Goal: Transaction & Acquisition: Download file/media

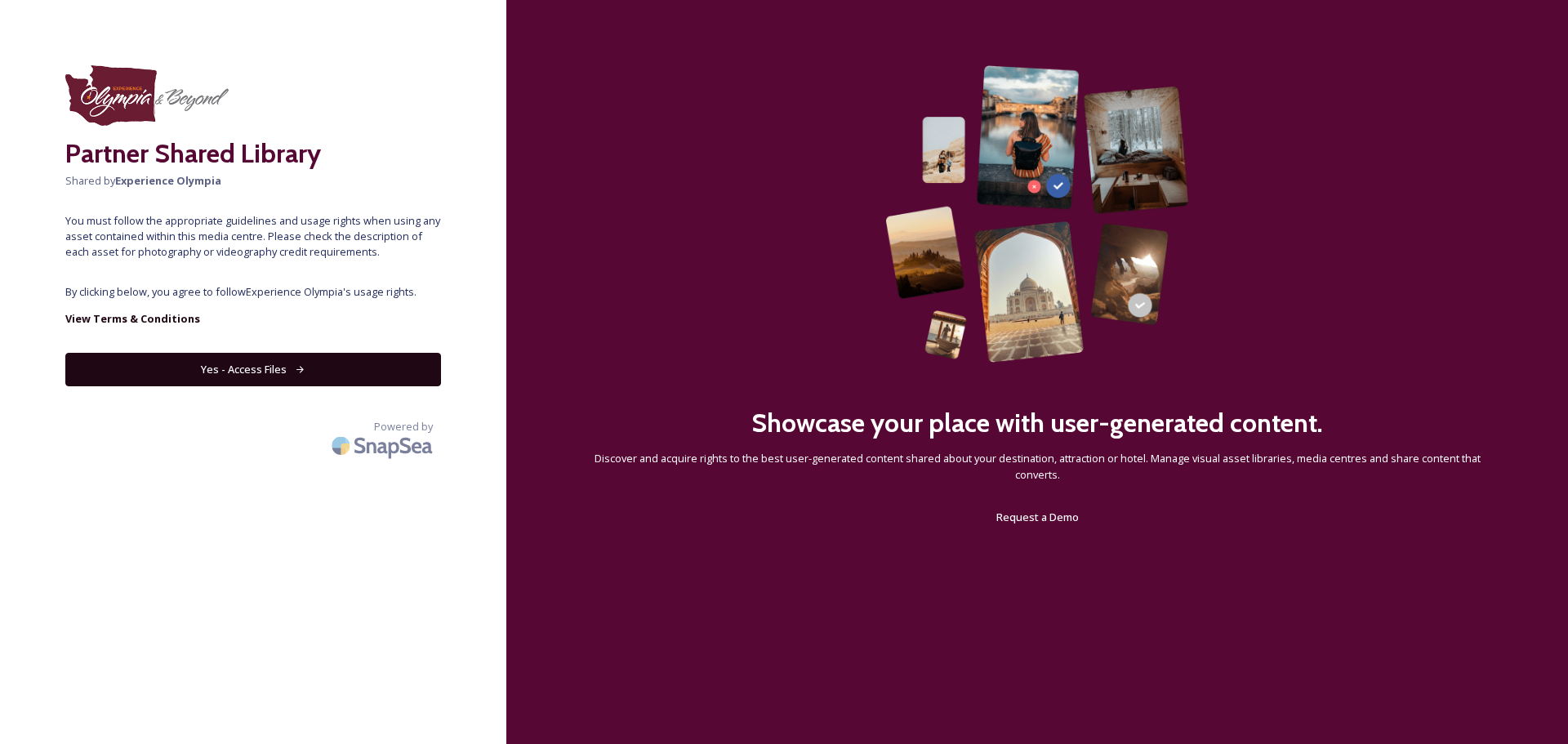
click at [292, 369] on button "Yes - Access Files" at bounding box center [253, 369] width 376 height 33
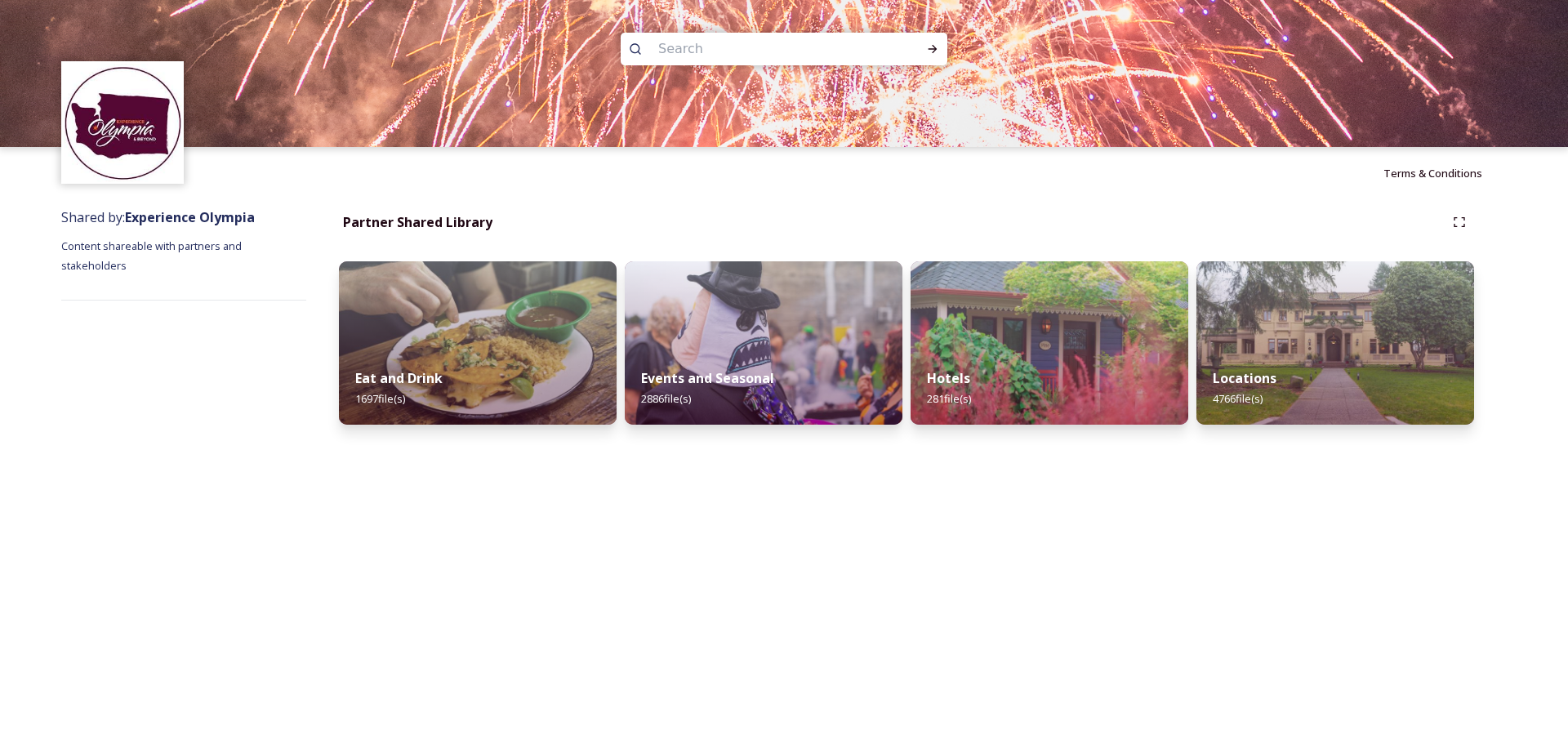
click at [708, 64] on input at bounding box center [762, 49] width 224 height 36
click at [712, 51] on input at bounding box center [762, 49] width 224 height 36
type input "trees"
click at [927, 47] on icon at bounding box center [933, 49] width 13 height 13
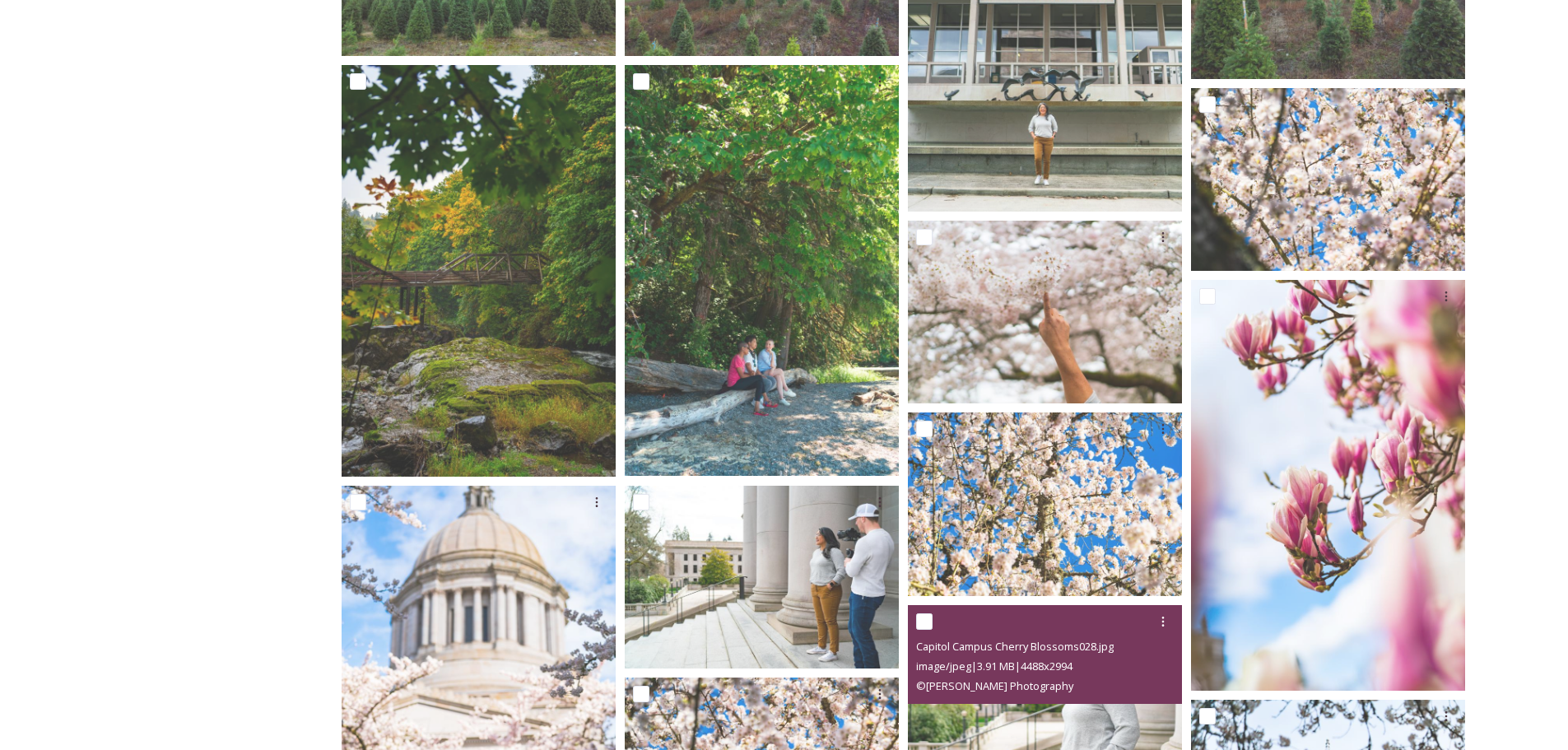
scroll to position [5151, 0]
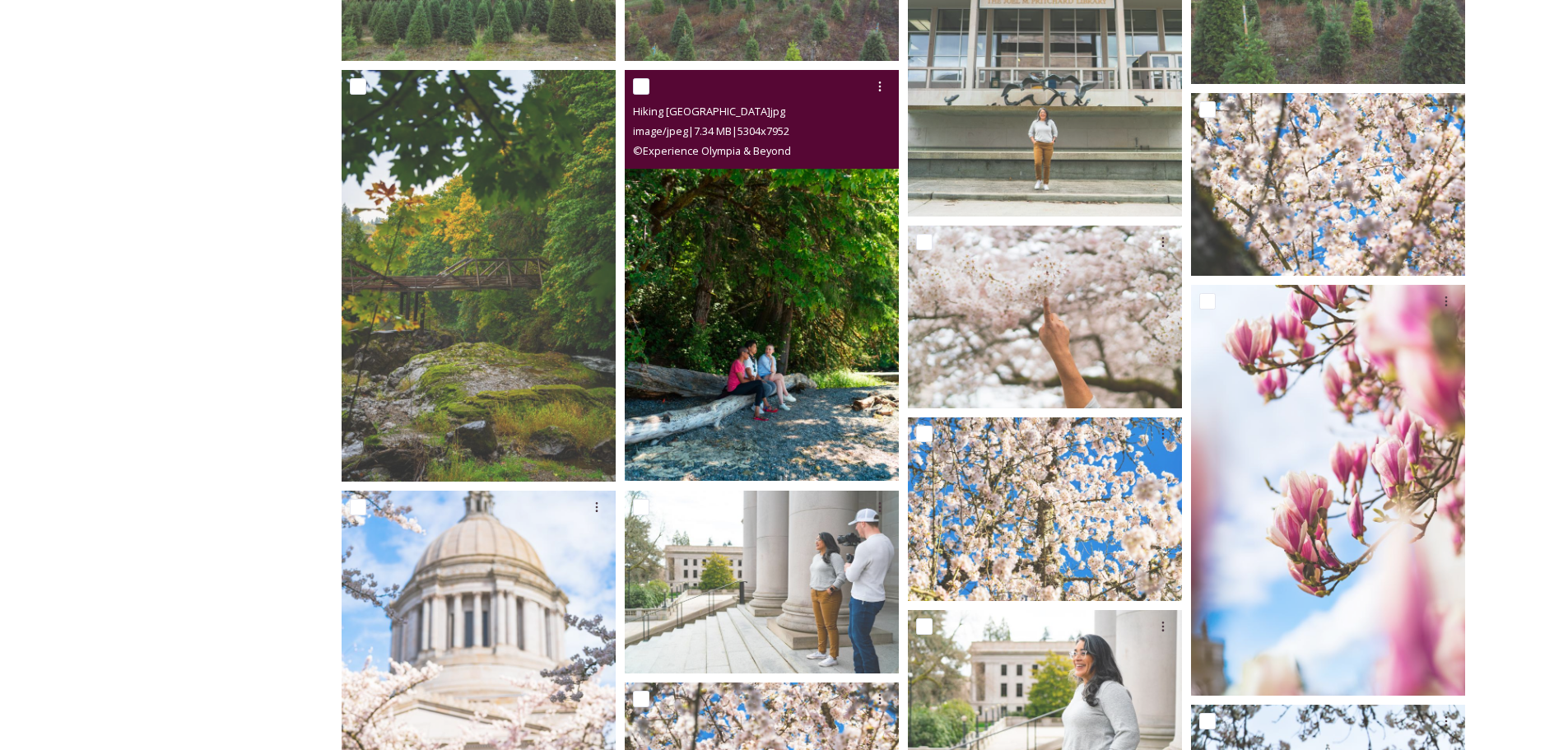
click at [827, 268] on img at bounding box center [761, 275] width 274 height 411
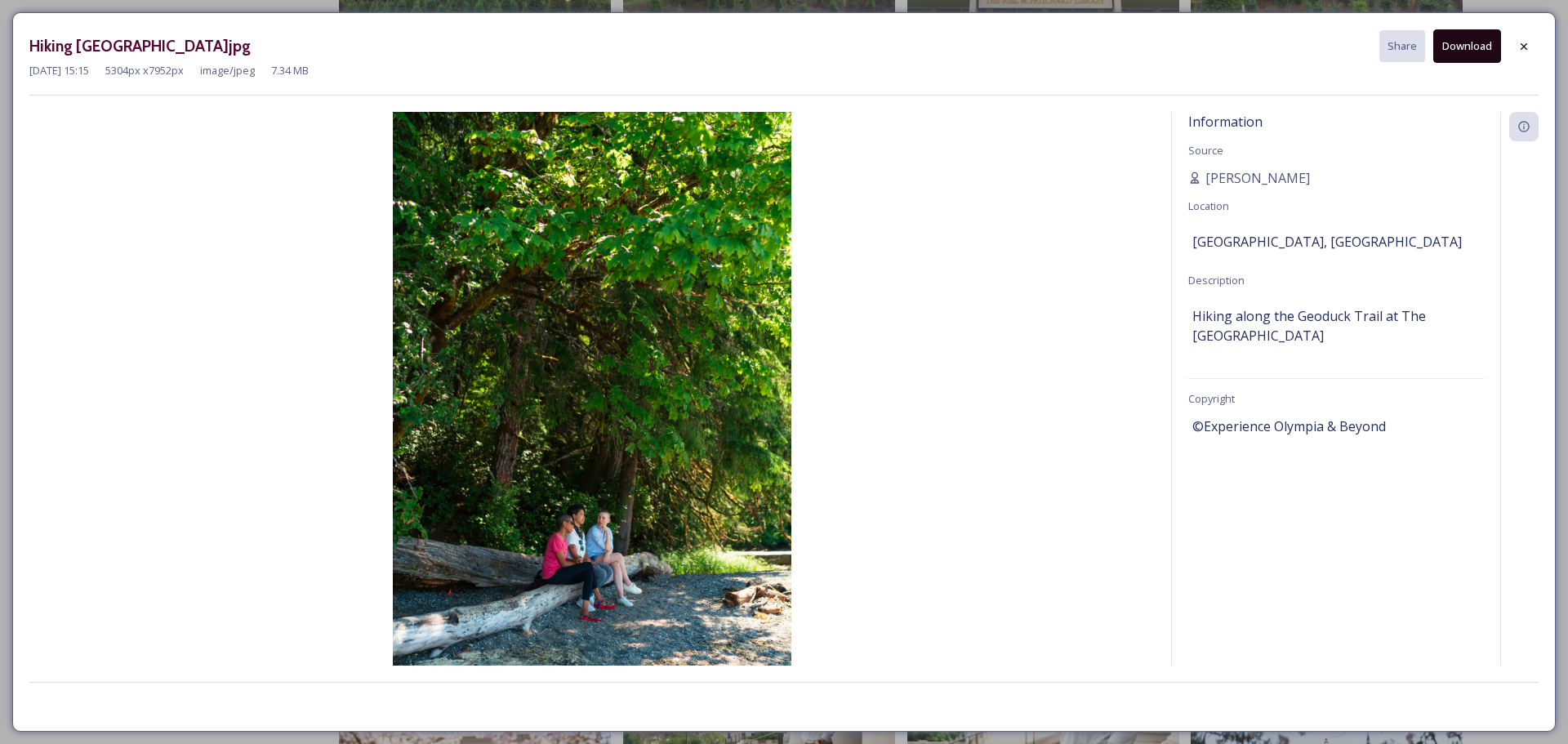
click at [1486, 40] on button "Download" at bounding box center [1467, 46] width 68 height 33
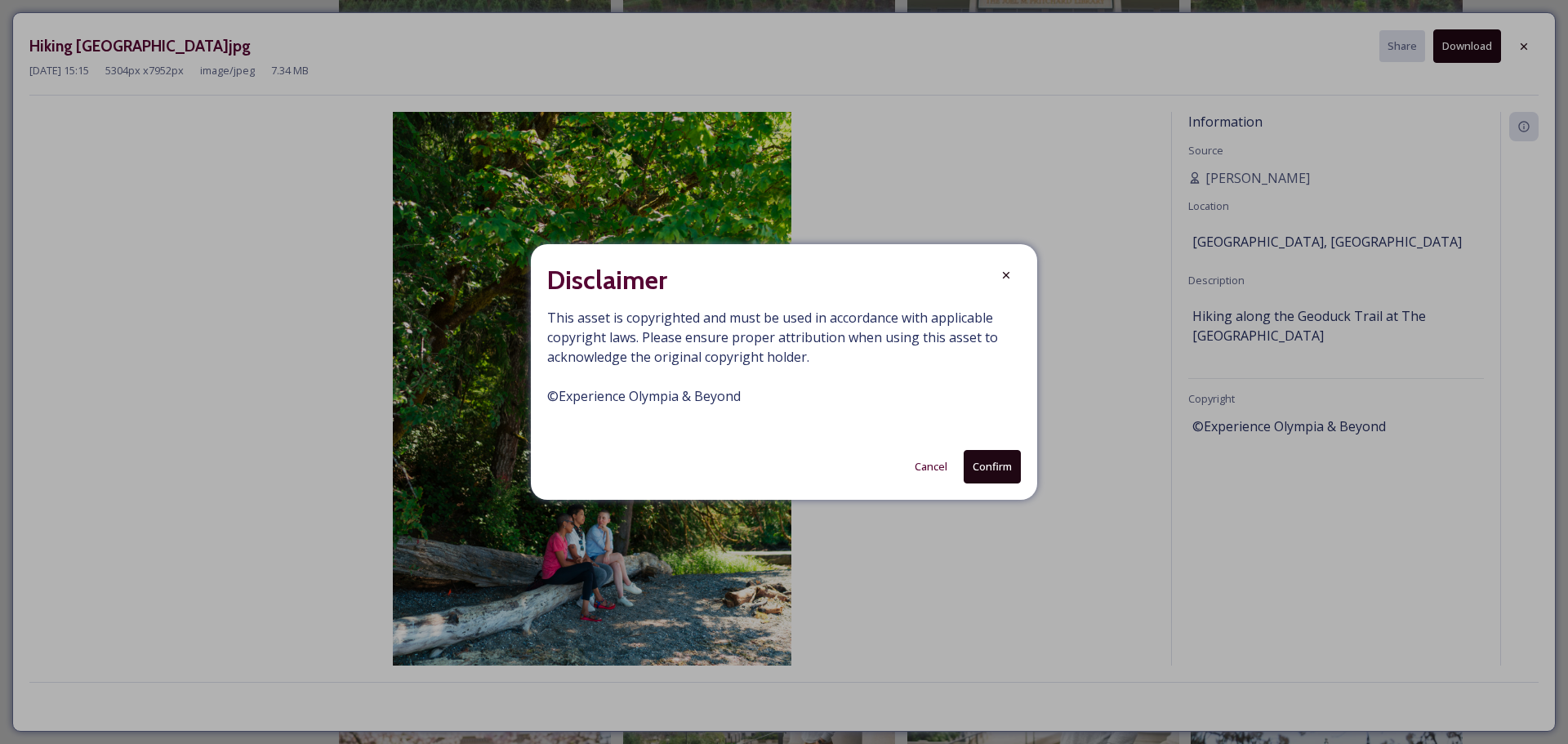
click at [990, 467] on button "Confirm" at bounding box center [992, 466] width 57 height 33
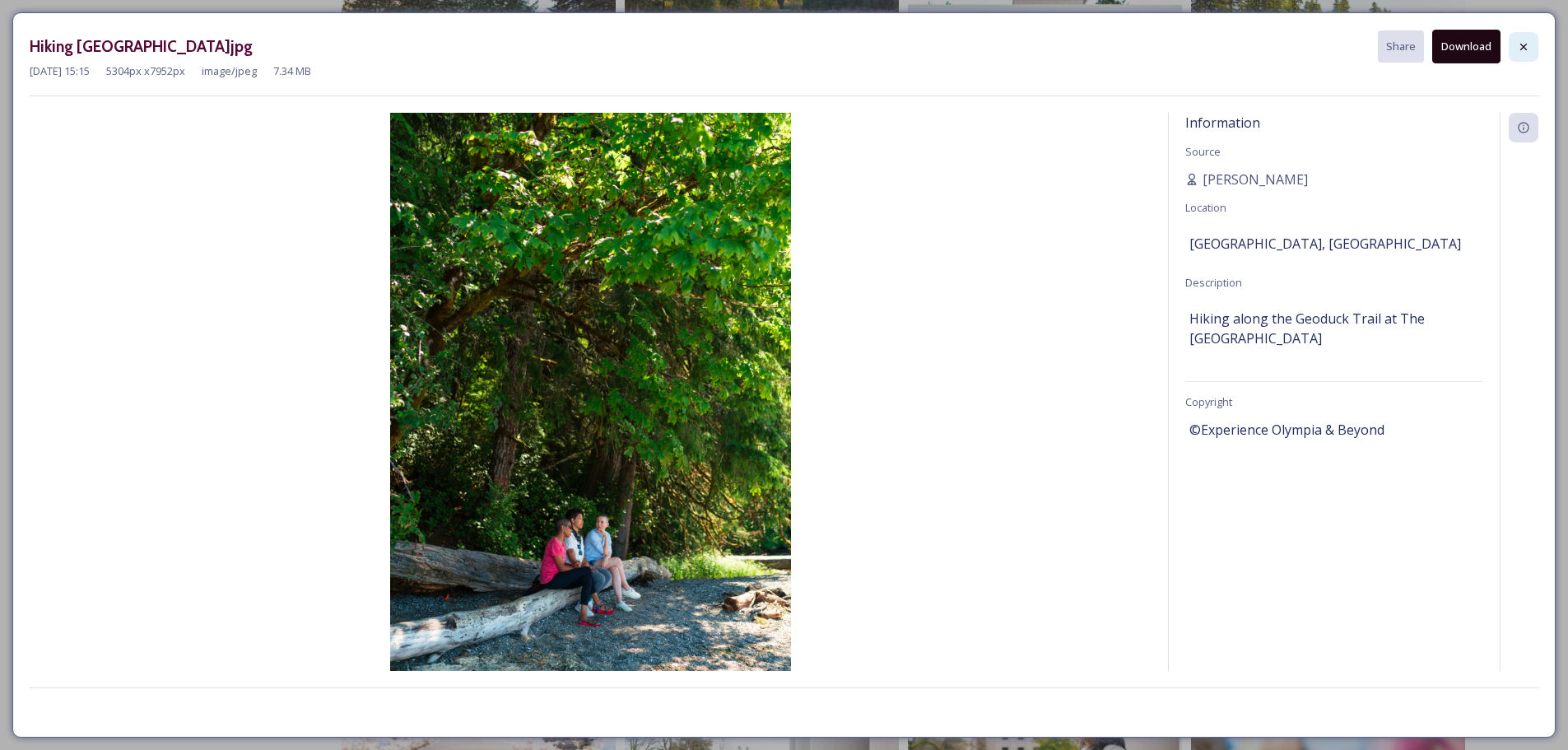
click at [1528, 49] on icon at bounding box center [1524, 47] width 13 height 13
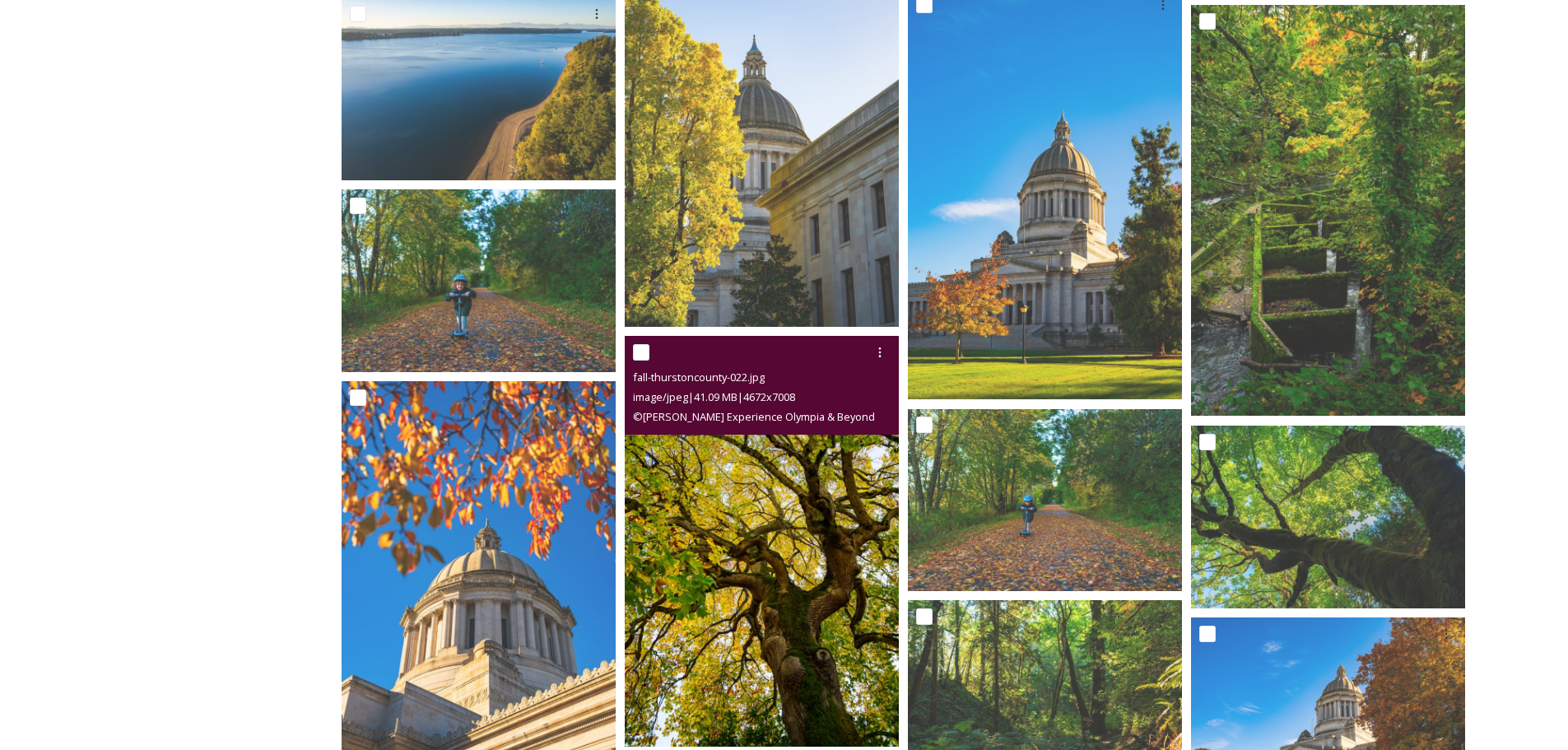
scroll to position [10172, 0]
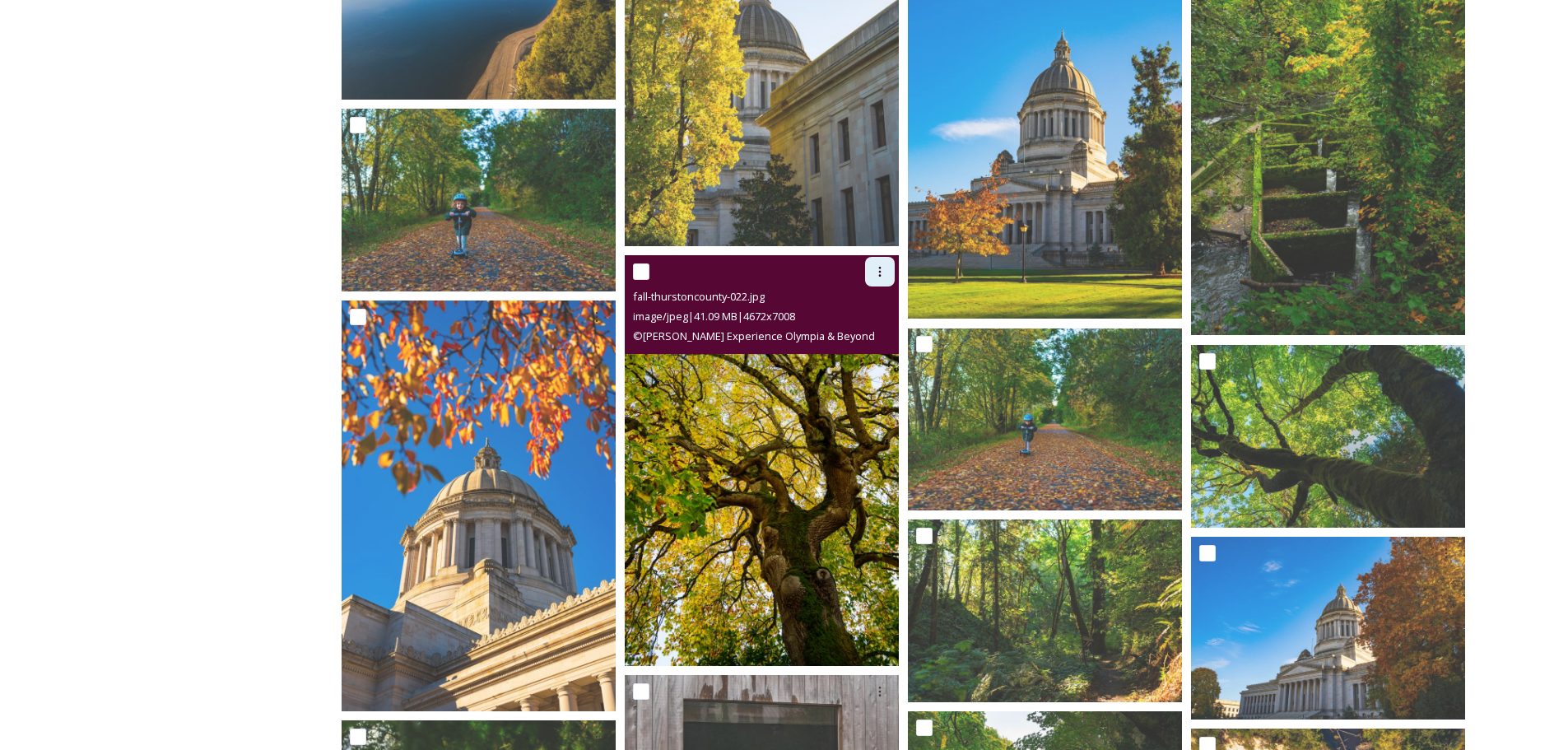
click at [880, 271] on icon at bounding box center [880, 272] width 2 height 10
click at [860, 334] on span "Download" at bounding box center [860, 339] width 50 height 16
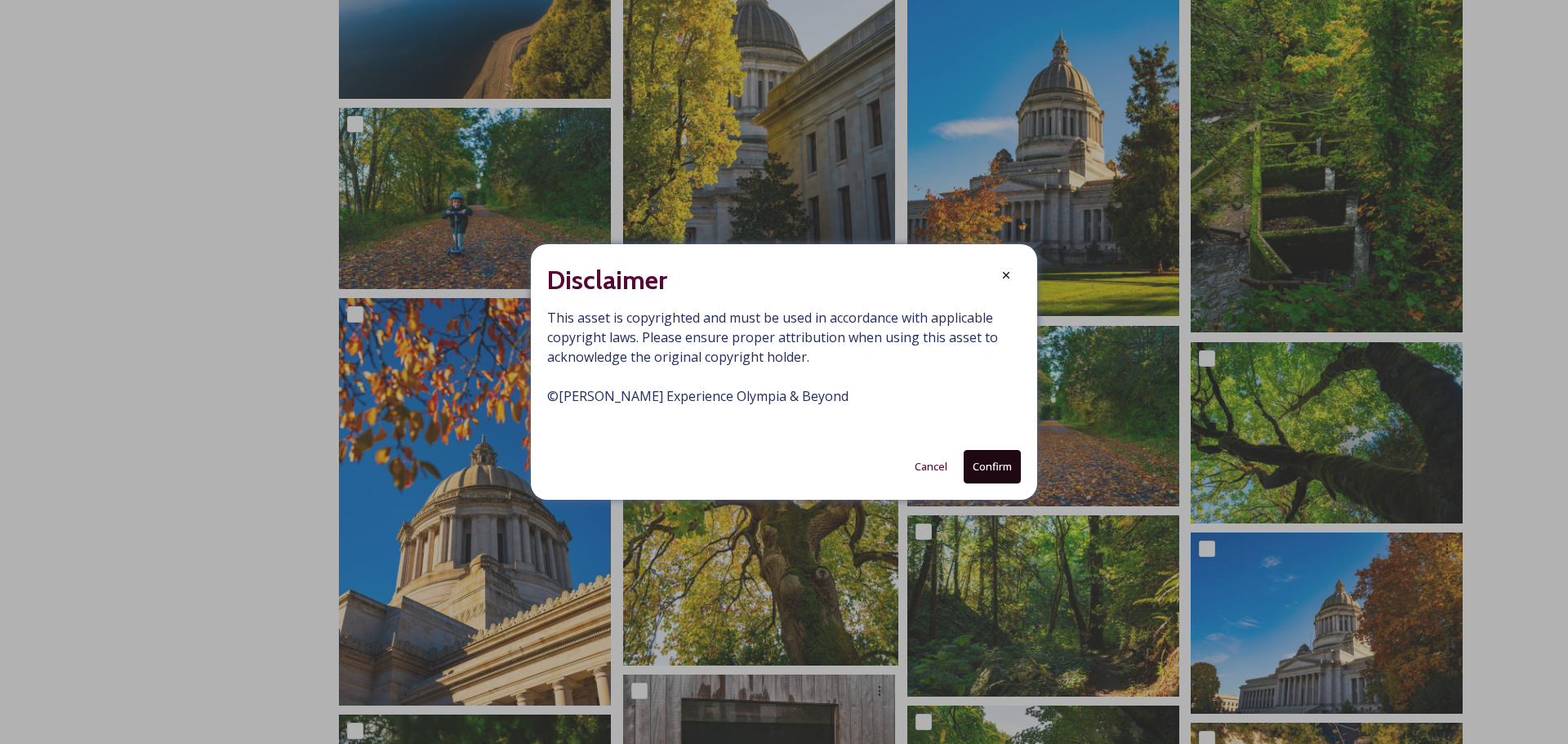
click at [1004, 475] on button "Confirm" at bounding box center [992, 466] width 57 height 33
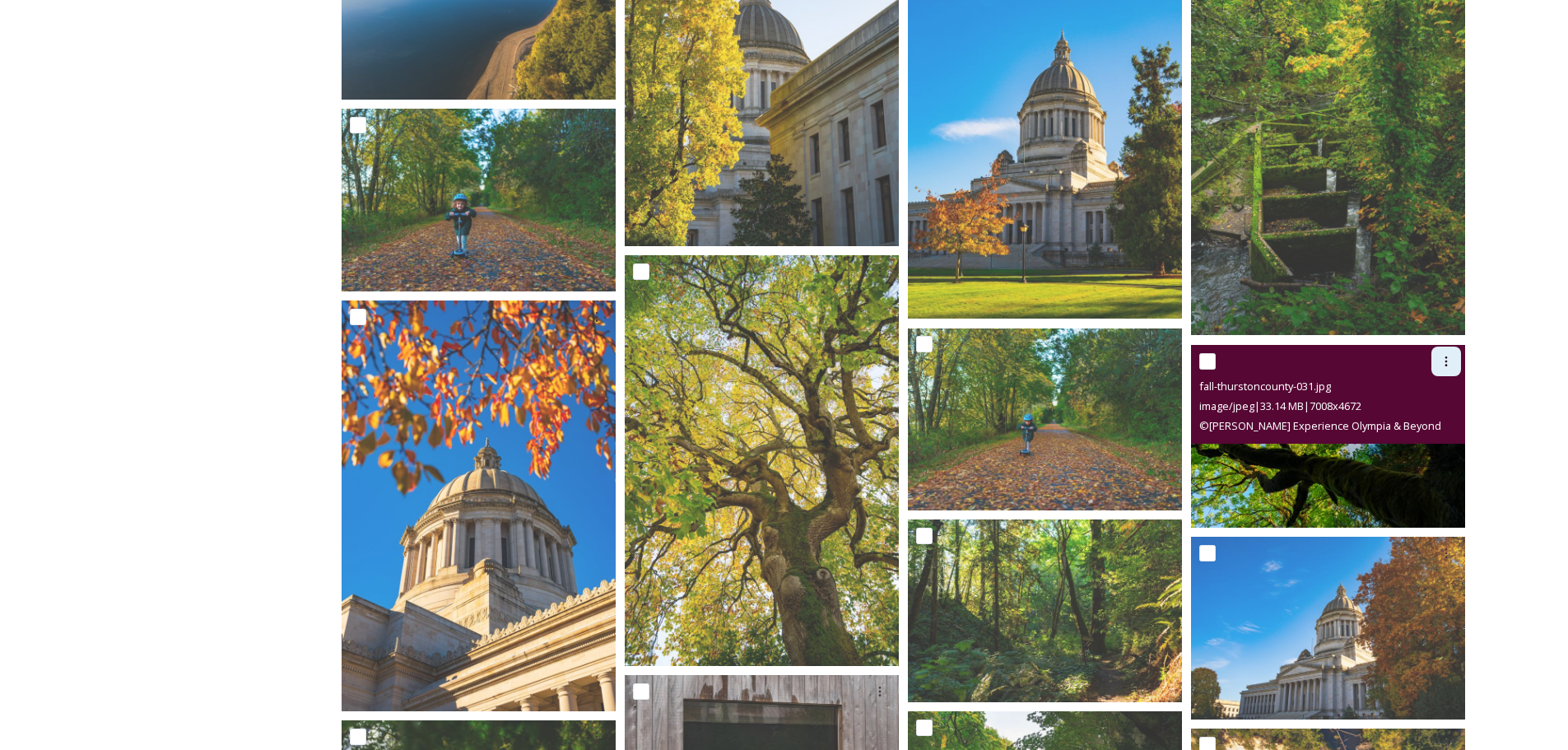
click at [1449, 355] on icon at bounding box center [1446, 361] width 13 height 13
click at [1426, 427] on span "Download" at bounding box center [1426, 429] width 50 height 16
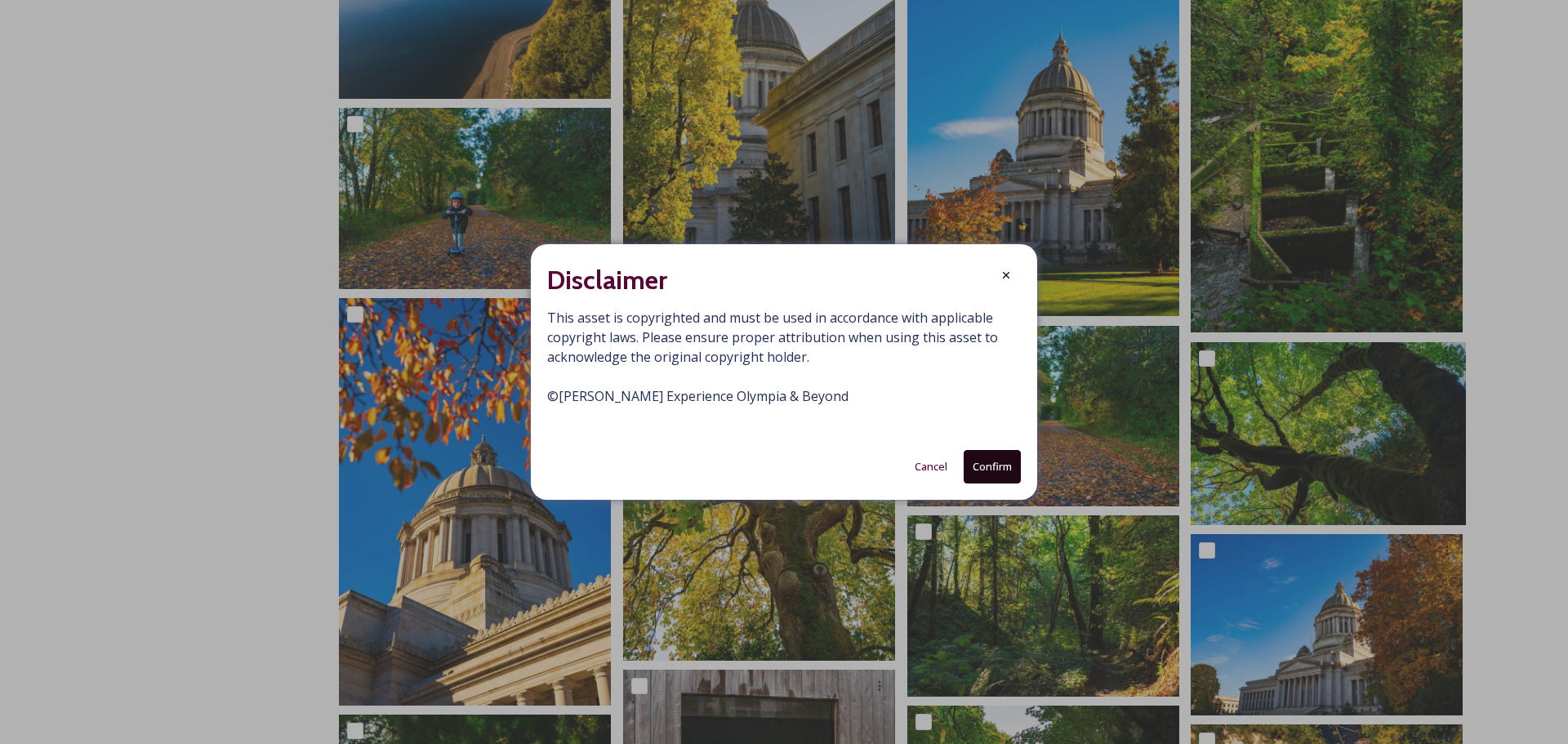
click at [984, 459] on button "Confirm" at bounding box center [992, 466] width 57 height 33
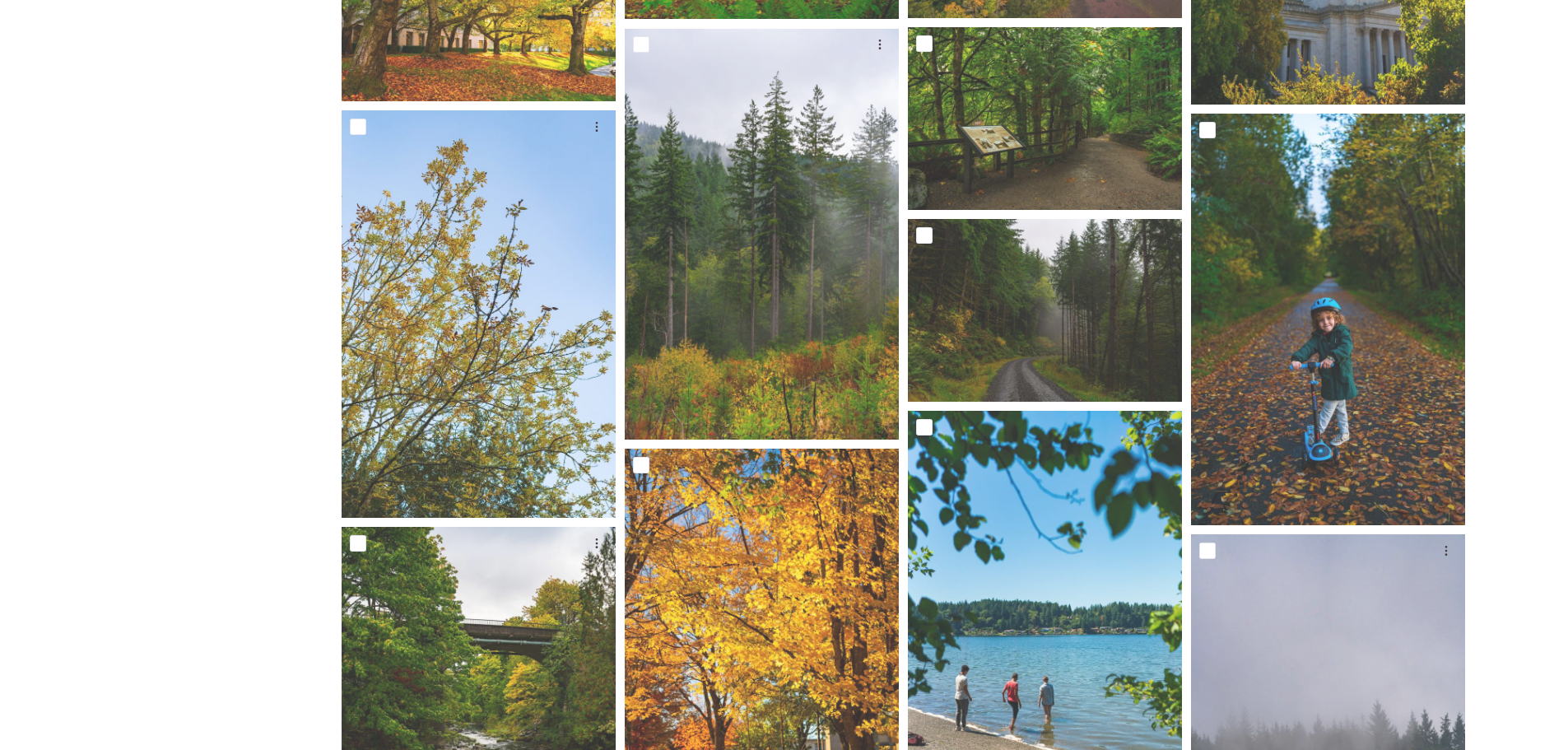
scroll to position [13135, 0]
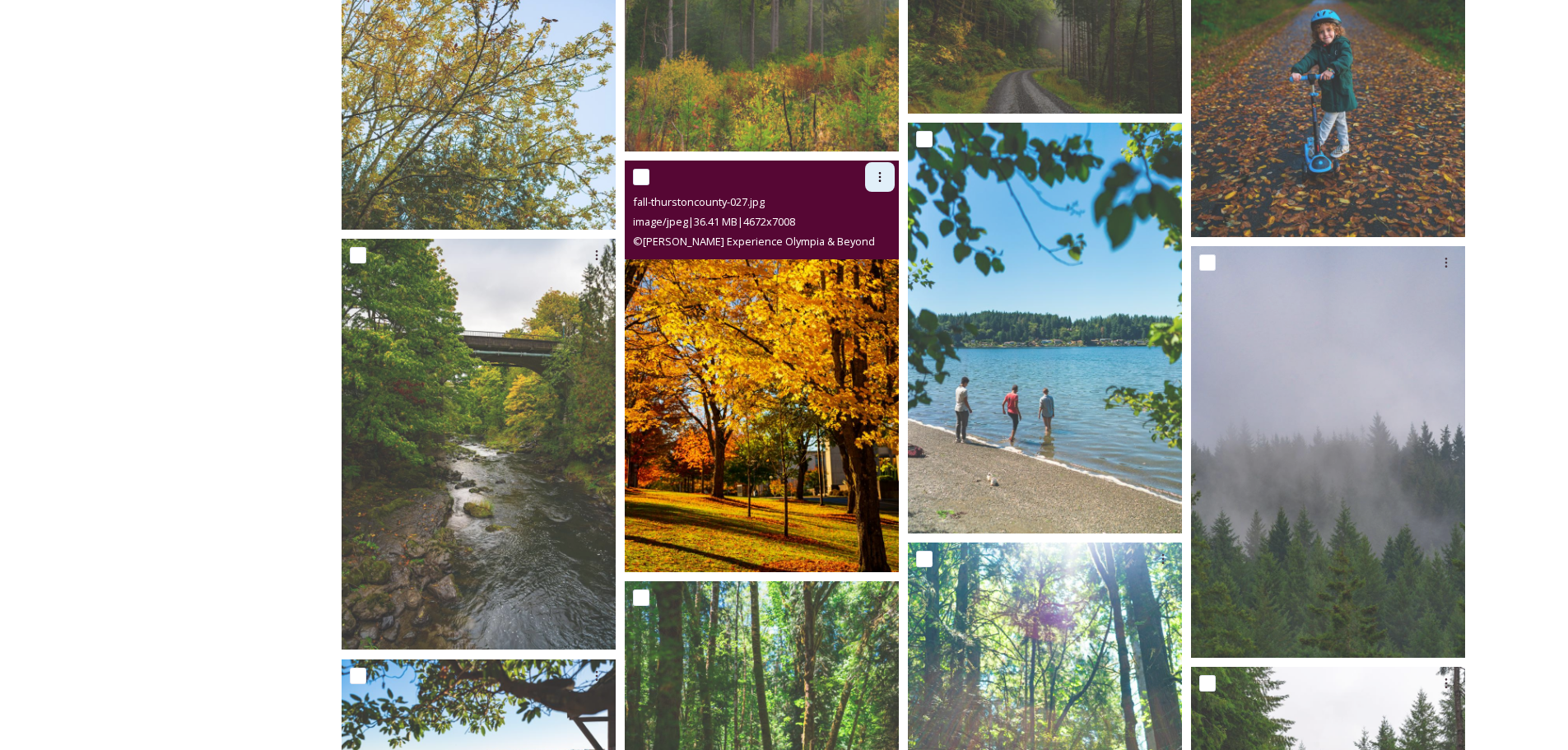
click at [888, 173] on div at bounding box center [880, 177] width 30 height 30
click at [858, 239] on span "Download" at bounding box center [860, 245] width 50 height 16
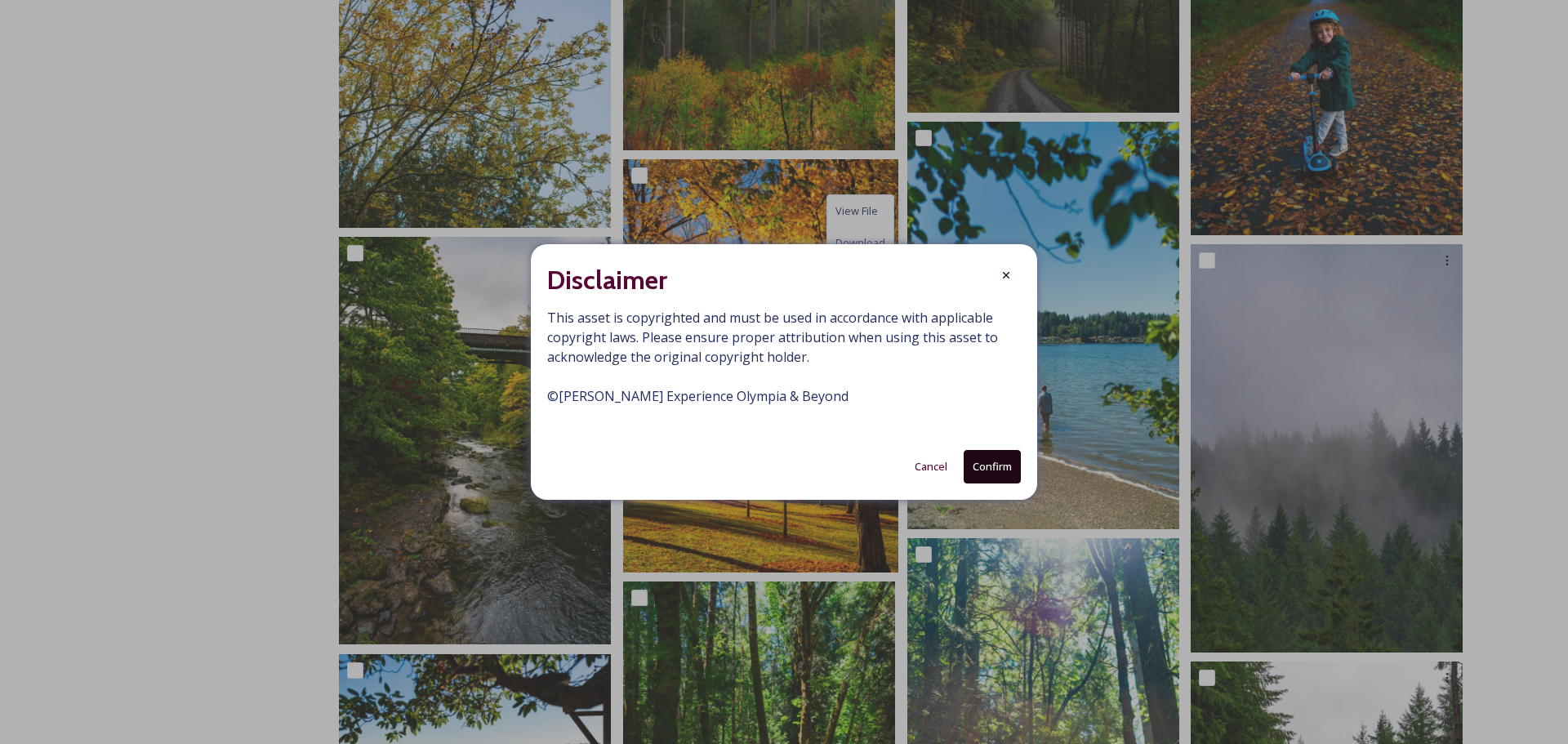
click at [988, 462] on button "Confirm" at bounding box center [992, 466] width 57 height 33
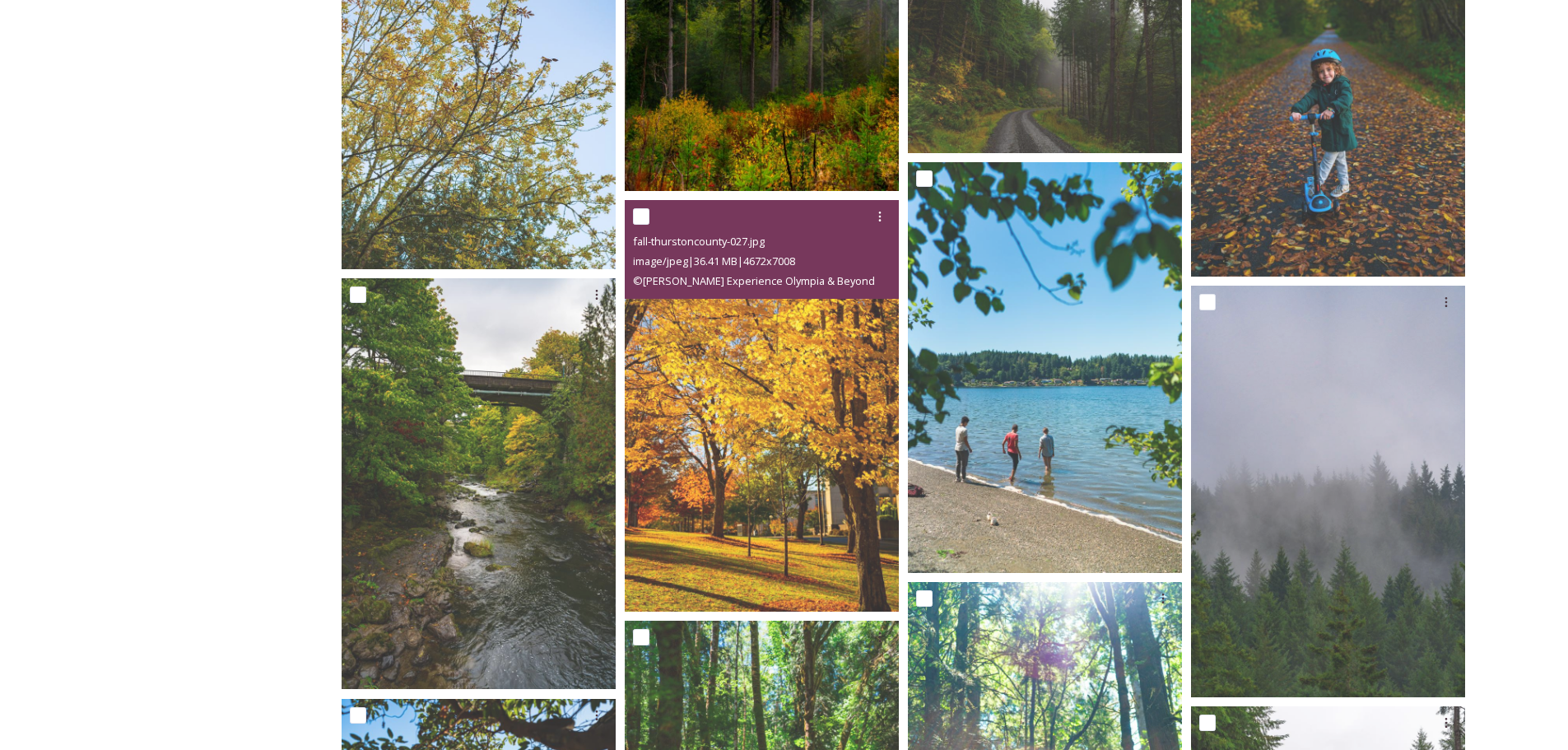
scroll to position [13082, 0]
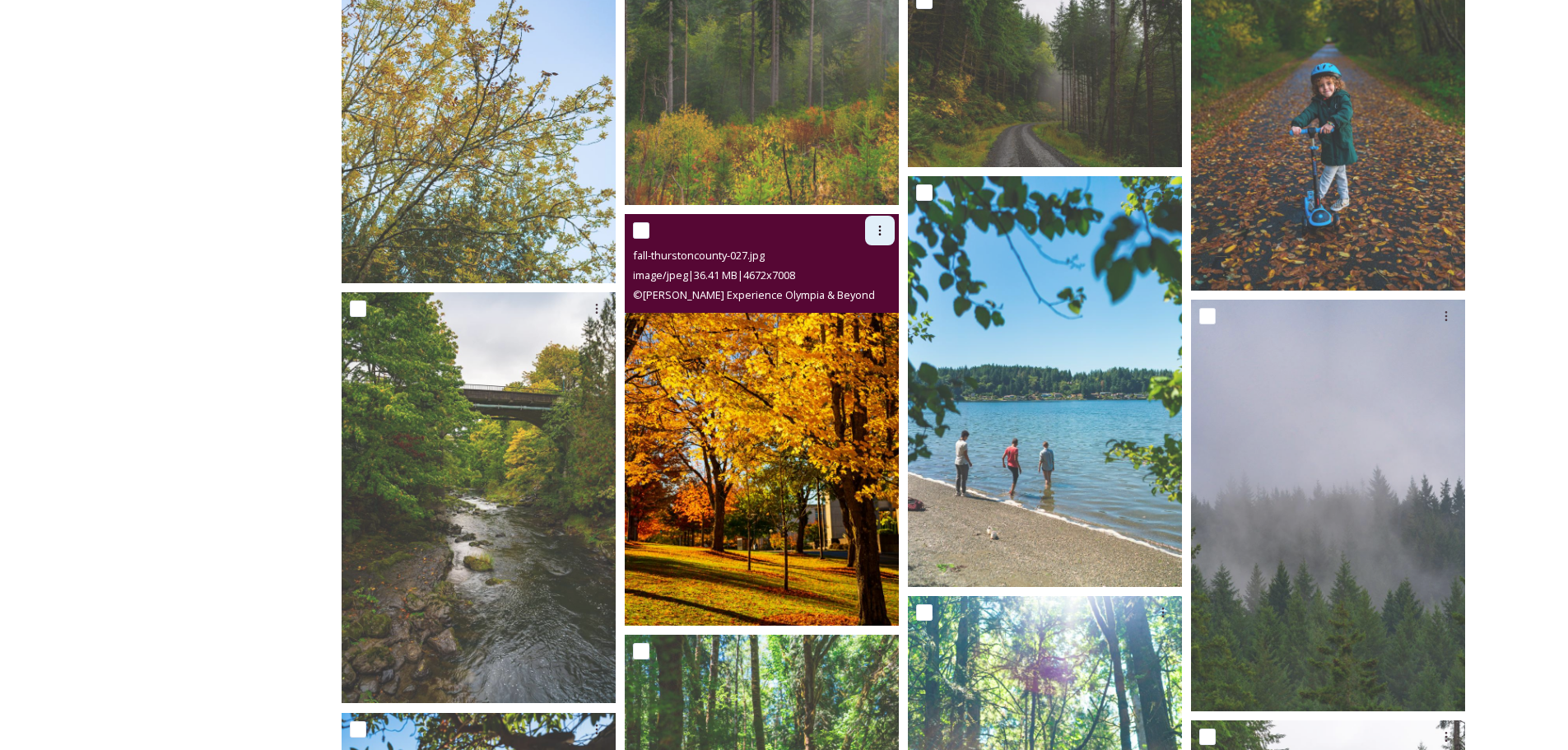
click at [882, 221] on div at bounding box center [880, 231] width 30 height 30
click at [858, 306] on span "Download" at bounding box center [860, 298] width 50 height 16
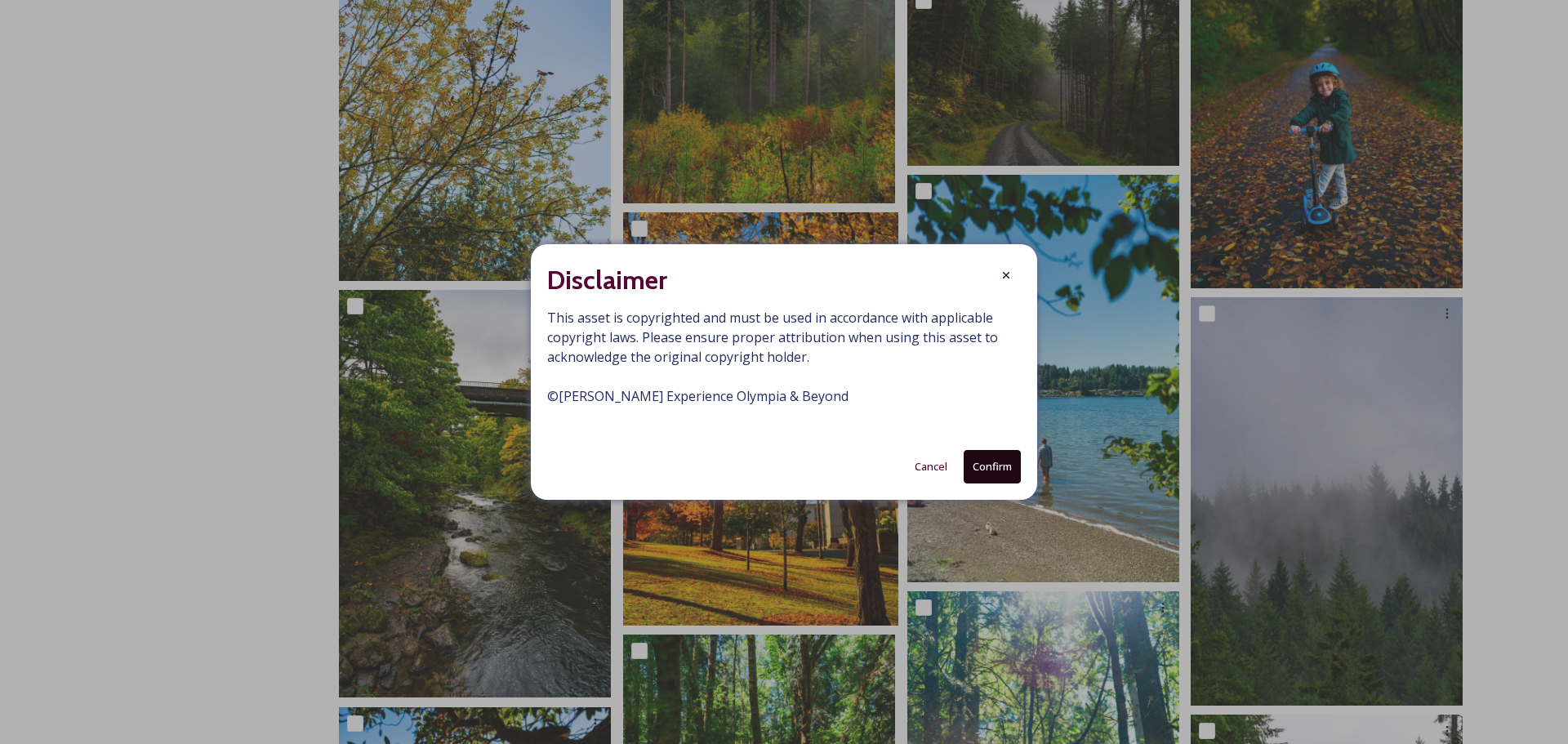
click at [999, 459] on button "Confirm" at bounding box center [992, 466] width 57 height 33
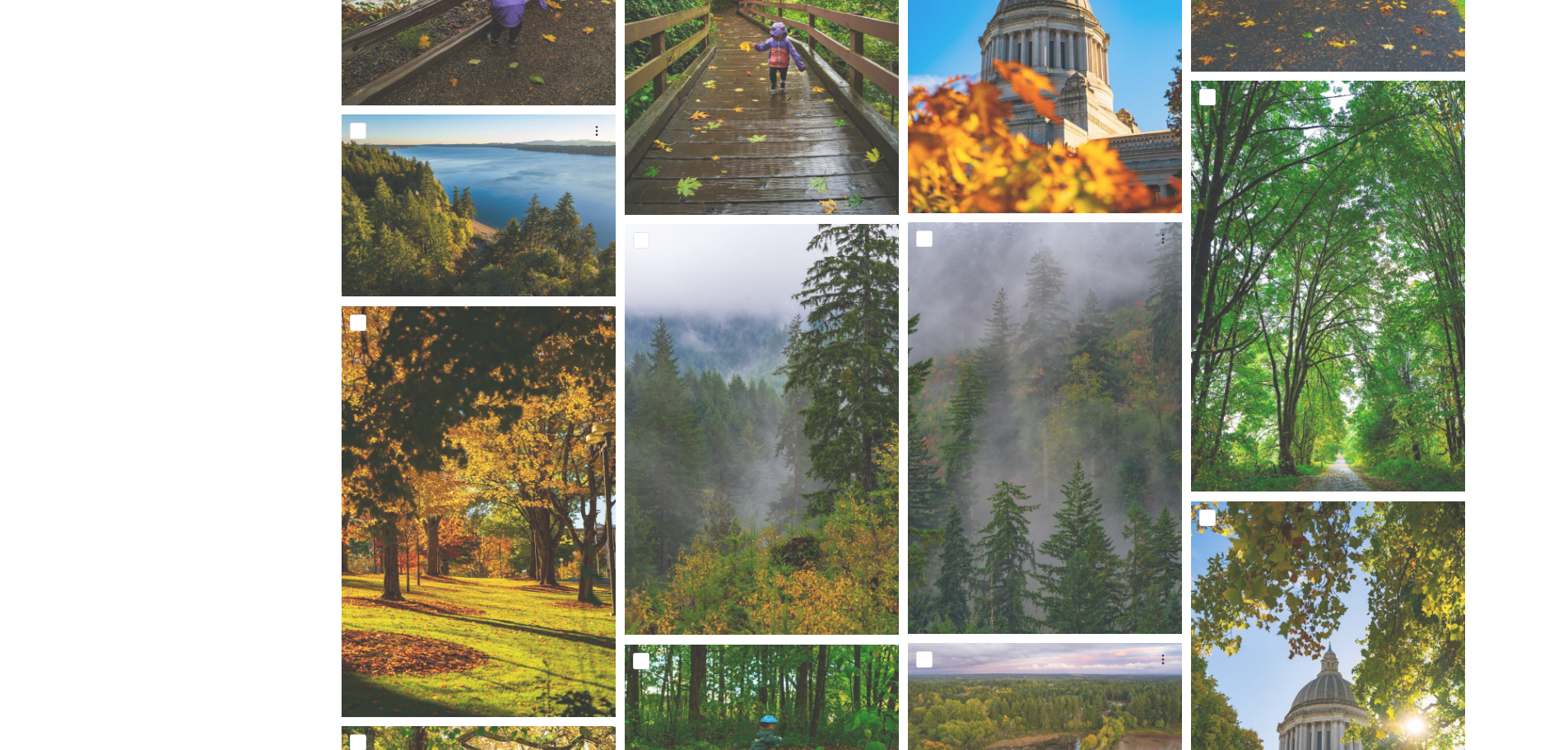
scroll to position [12012, 0]
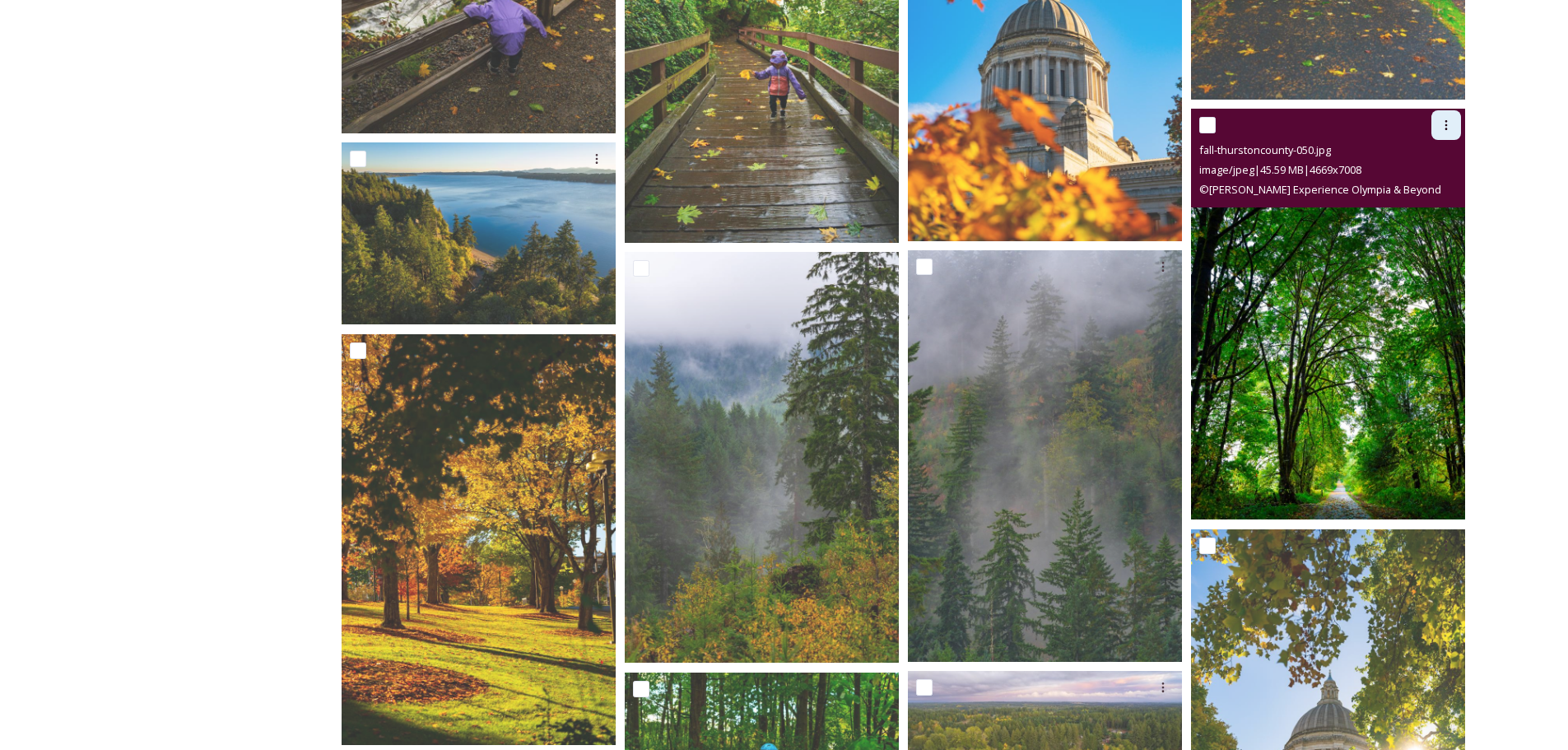
click at [1451, 123] on icon at bounding box center [1446, 125] width 13 height 13
click at [1431, 185] on span "Download" at bounding box center [1426, 193] width 50 height 16
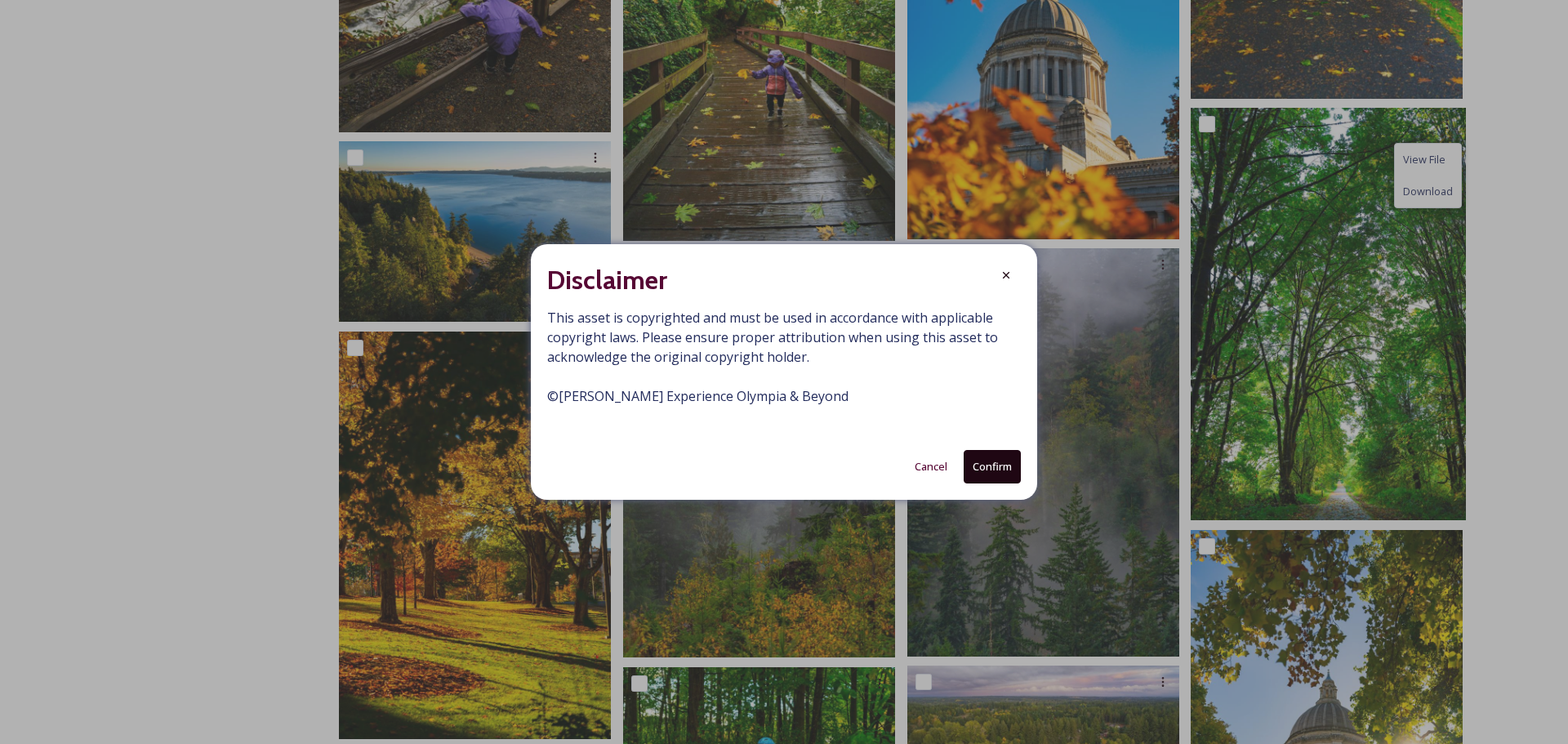
click at [989, 466] on button "Confirm" at bounding box center [992, 466] width 57 height 33
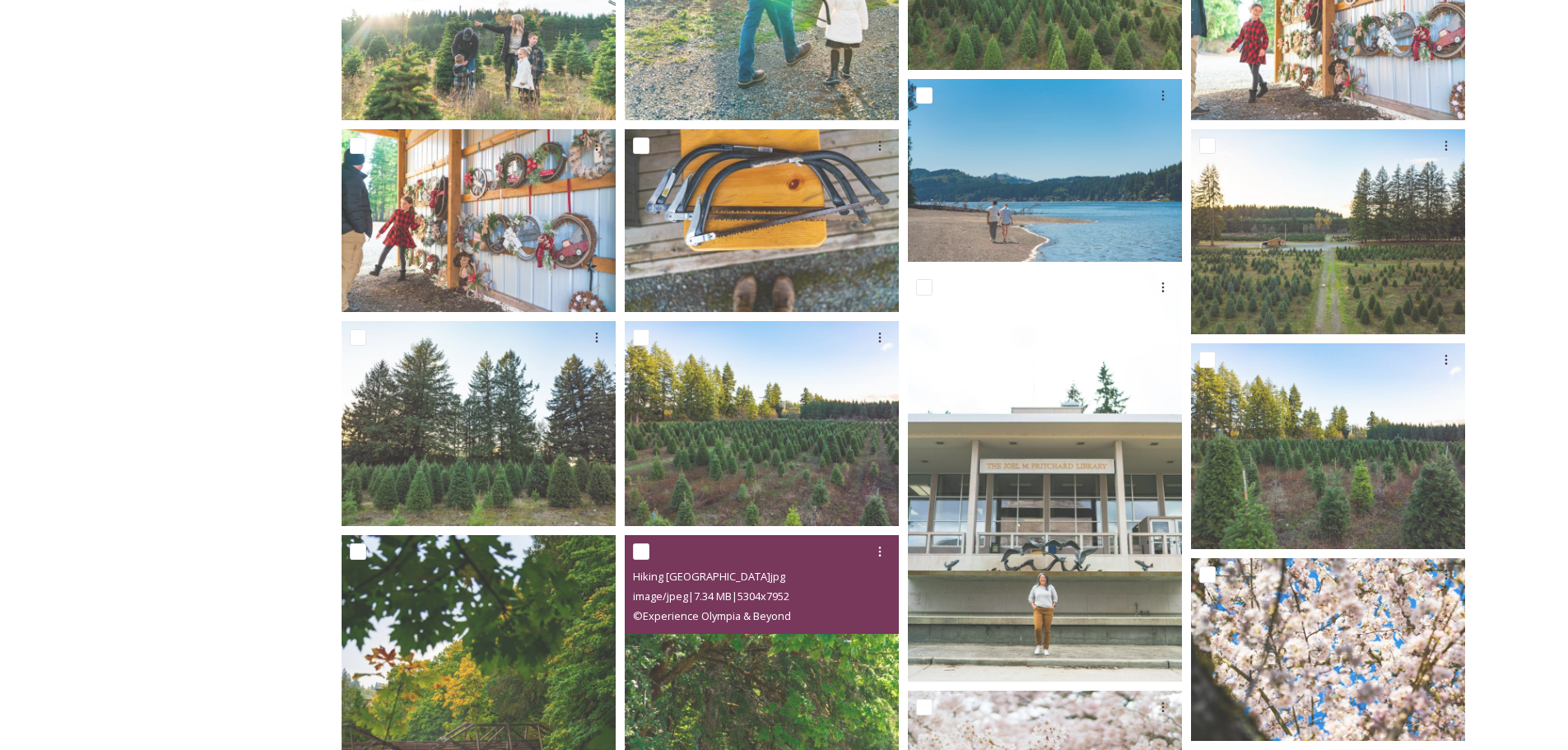
scroll to position [4439, 0]
